Goal: Find specific page/section: Find specific page/section

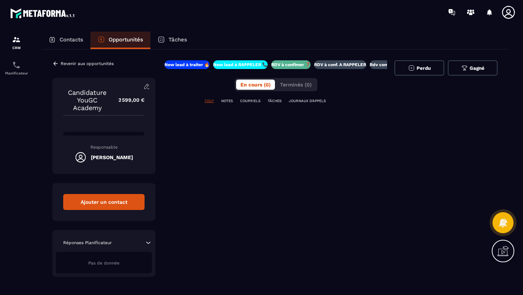
scroll to position [0, 13]
click at [270, 210] on div "New lead à traiter 🔥 New lead à RAPPELER 📞 RDV à confimer ❓ RDV à conf. A RAPPE…" at bounding box center [275, 168] width 223 height 216
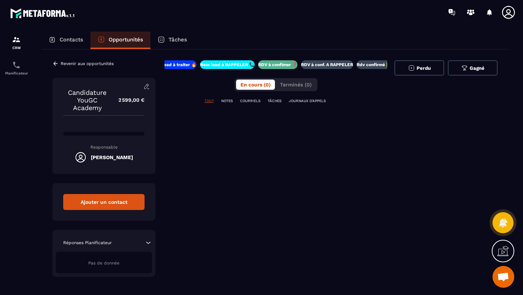
scroll to position [51, 0]
click at [56, 62] on icon at bounding box center [55, 63] width 7 height 7
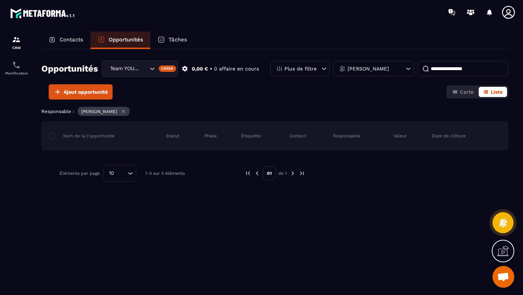
click at [79, 73] on h2 "Opportunités" at bounding box center [69, 68] width 57 height 15
click at [67, 40] on p "Contacts" at bounding box center [72, 39] width 24 height 7
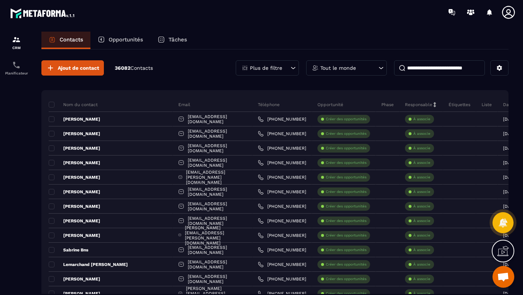
click at [414, 66] on input at bounding box center [439, 67] width 91 height 15
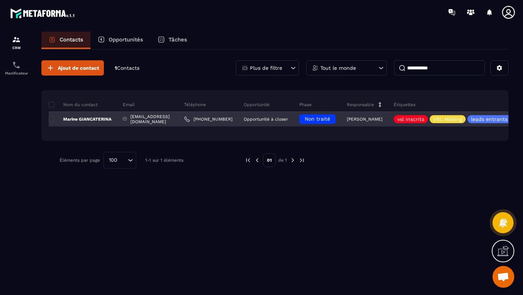
type input "**********"
click at [93, 119] on p "Marine GIANCATERINA" at bounding box center [80, 119] width 63 height 6
